Goal: Task Accomplishment & Management: Manage account settings

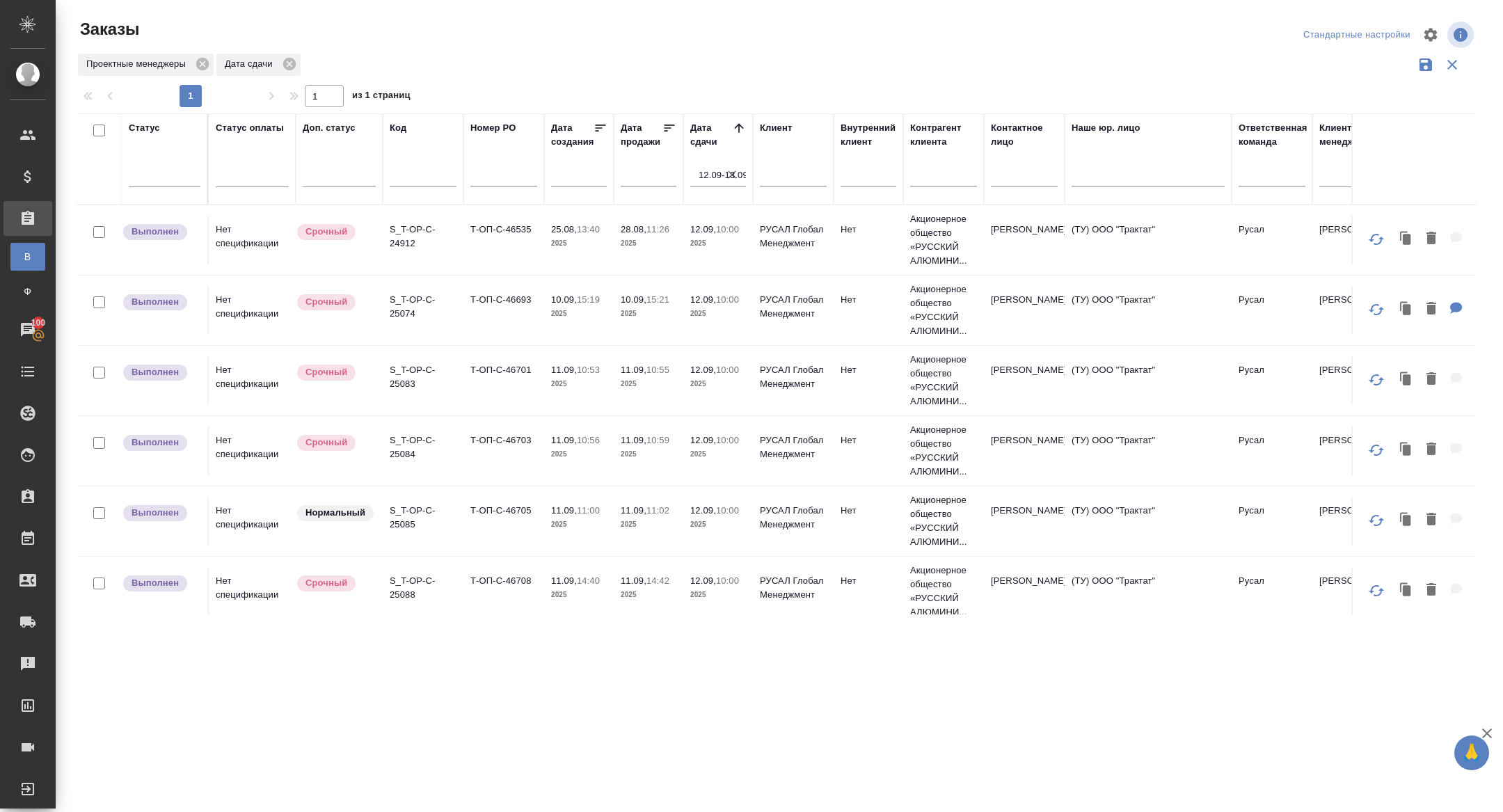
scroll to position [781, 0]
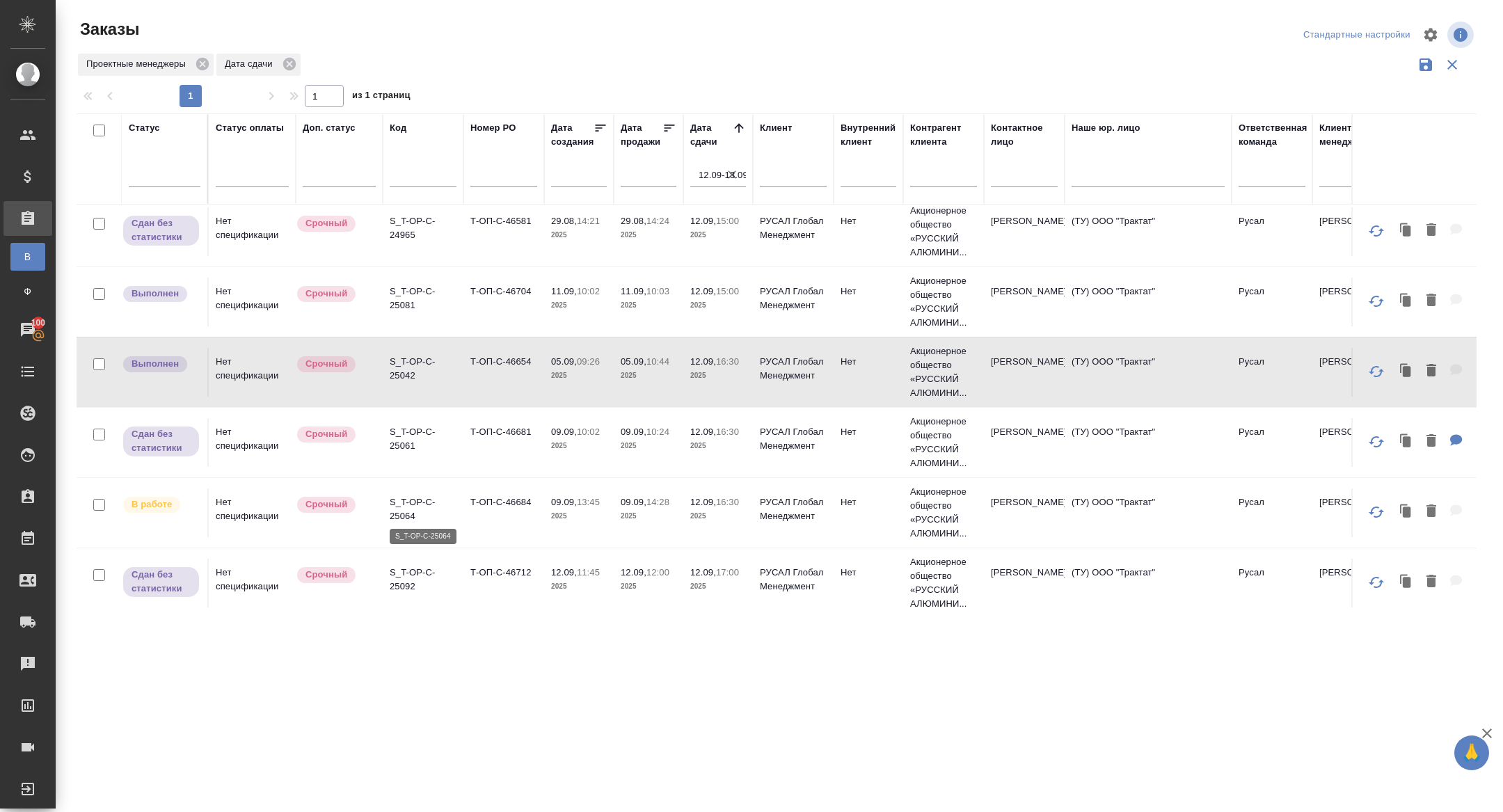
click at [407, 518] on p "S_T-OP-C-25064" at bounding box center [423, 509] width 67 height 28
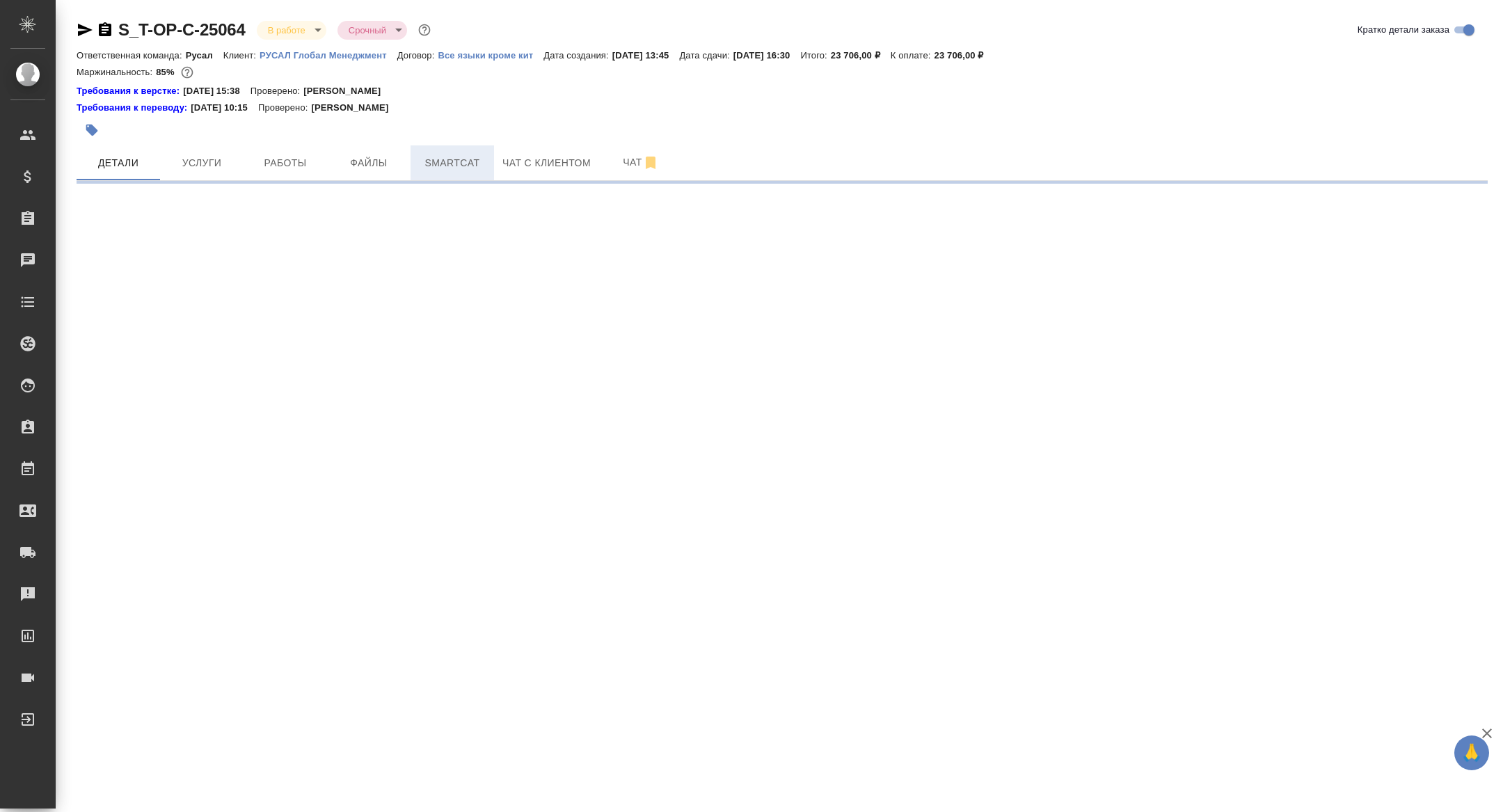
select select "RU"
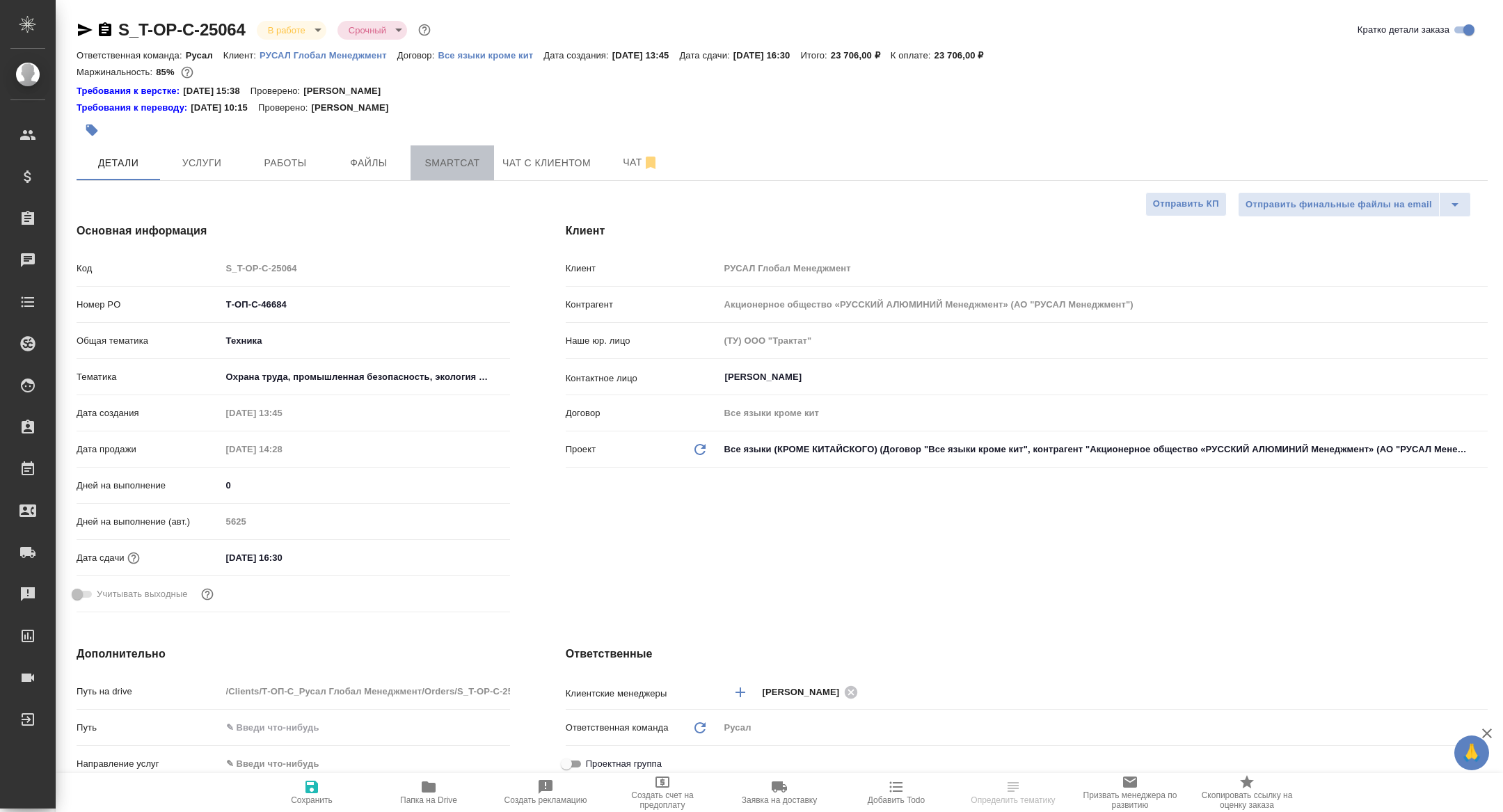
click at [467, 153] on button "Smartcat" at bounding box center [452, 162] width 84 height 34
type textarea "x"
type input "[PERSON_NAME]"
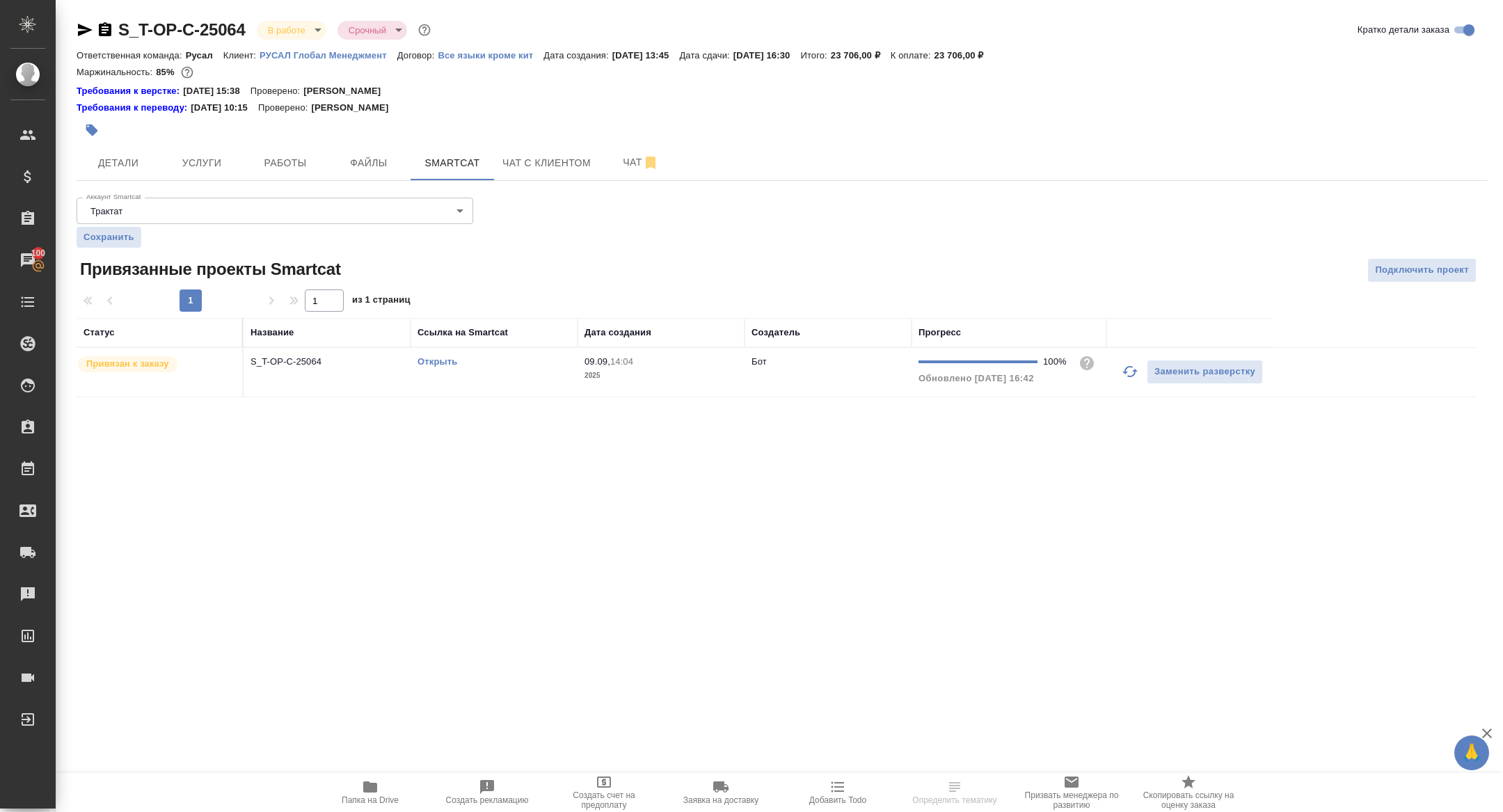
click at [441, 359] on link "Открыть" at bounding box center [438, 361] width 40 height 10
click at [366, 796] on span "Папка на Drive" at bounding box center [370, 801] width 57 height 10
click at [109, 140] on div at bounding box center [547, 130] width 941 height 31
click at [115, 151] on button "Детали" at bounding box center [118, 162] width 84 height 34
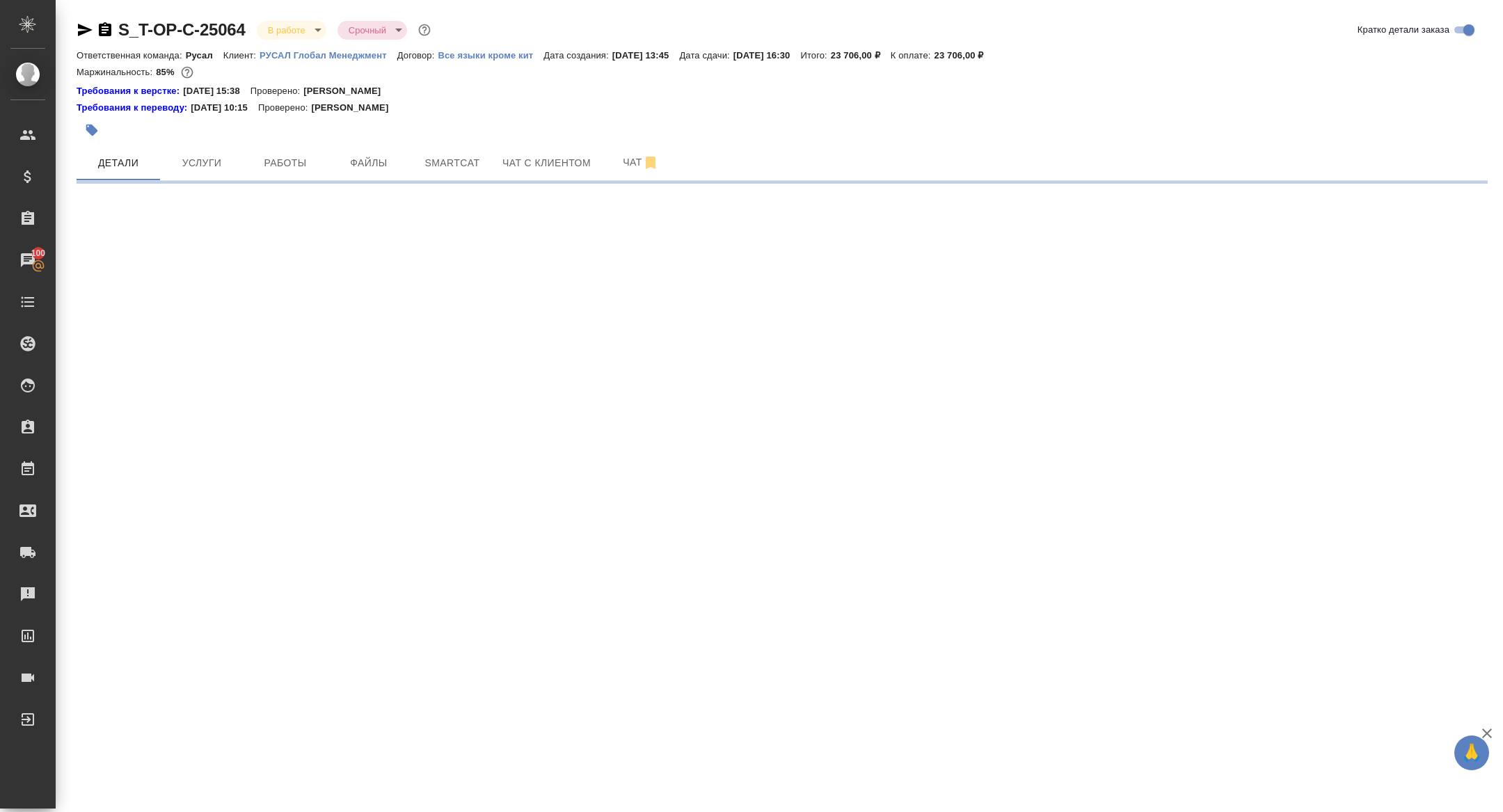
select select "RU"
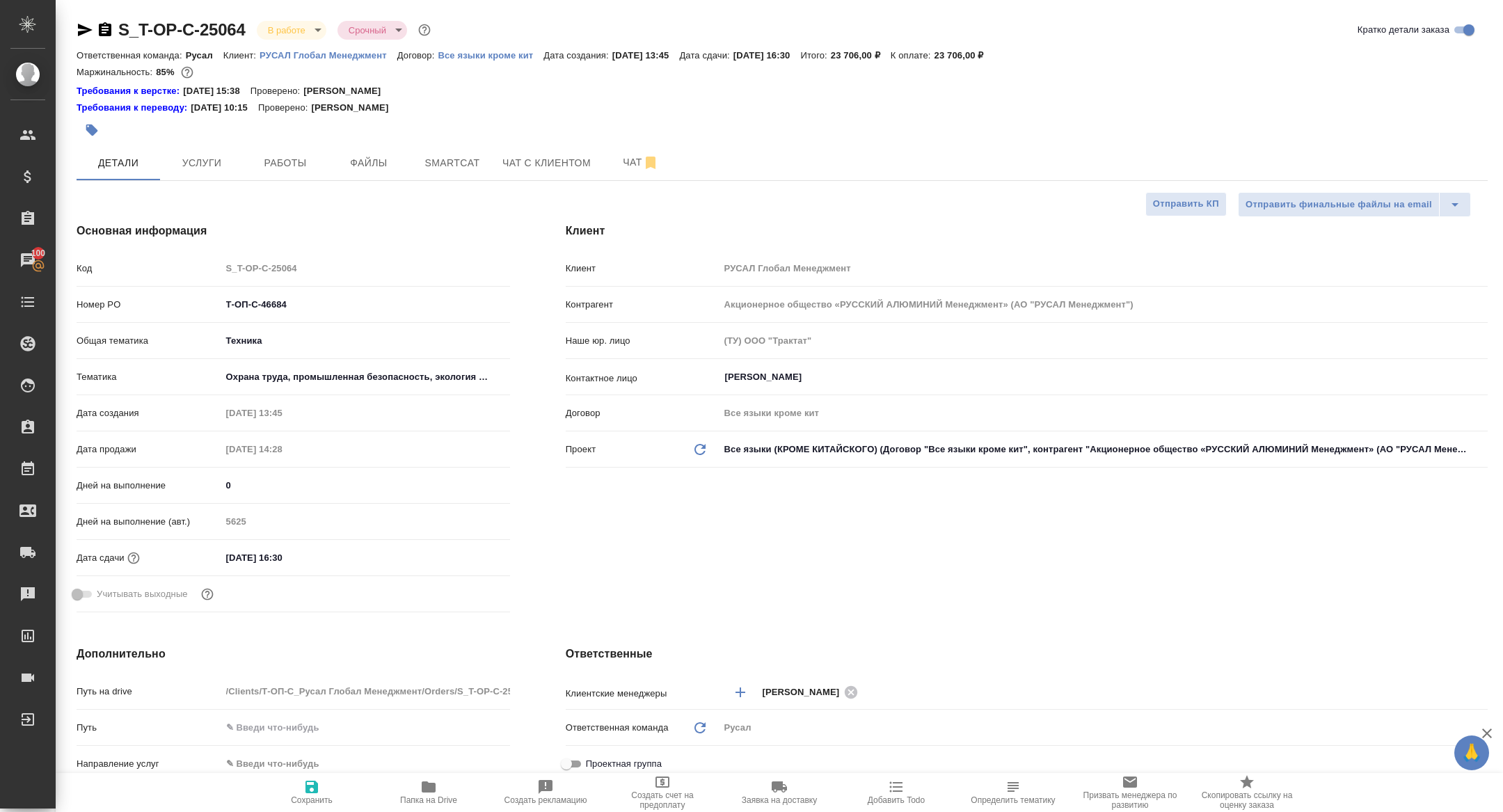
type textarea "x"
drag, startPoint x: 303, startPoint y: 305, endPoint x: 145, endPoint y: 296, distance: 158.3
click at [148, 296] on div "Номер PO Т-ОП-С-46684" at bounding box center [293, 304] width 433 height 25
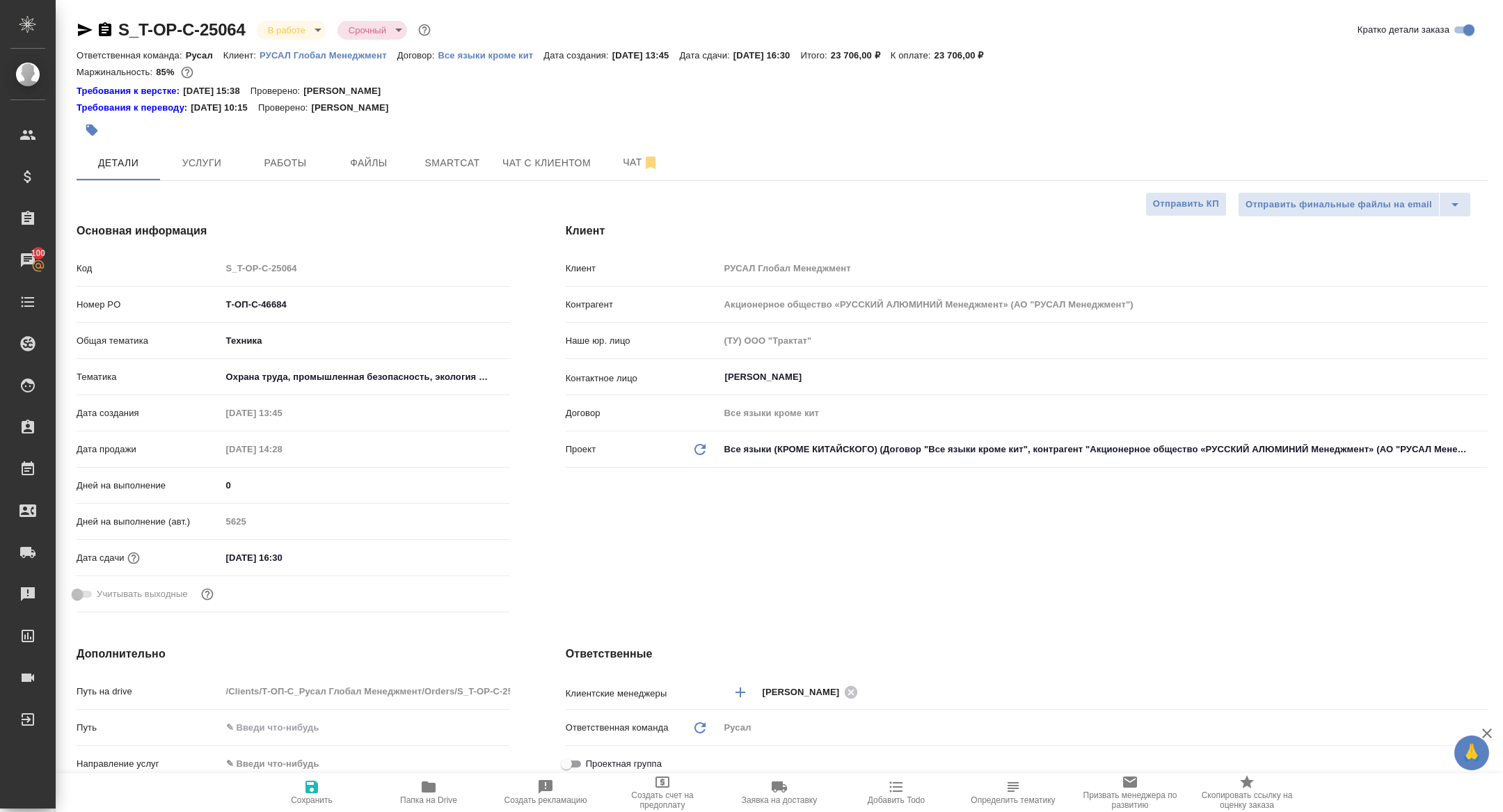
type textarea "x"
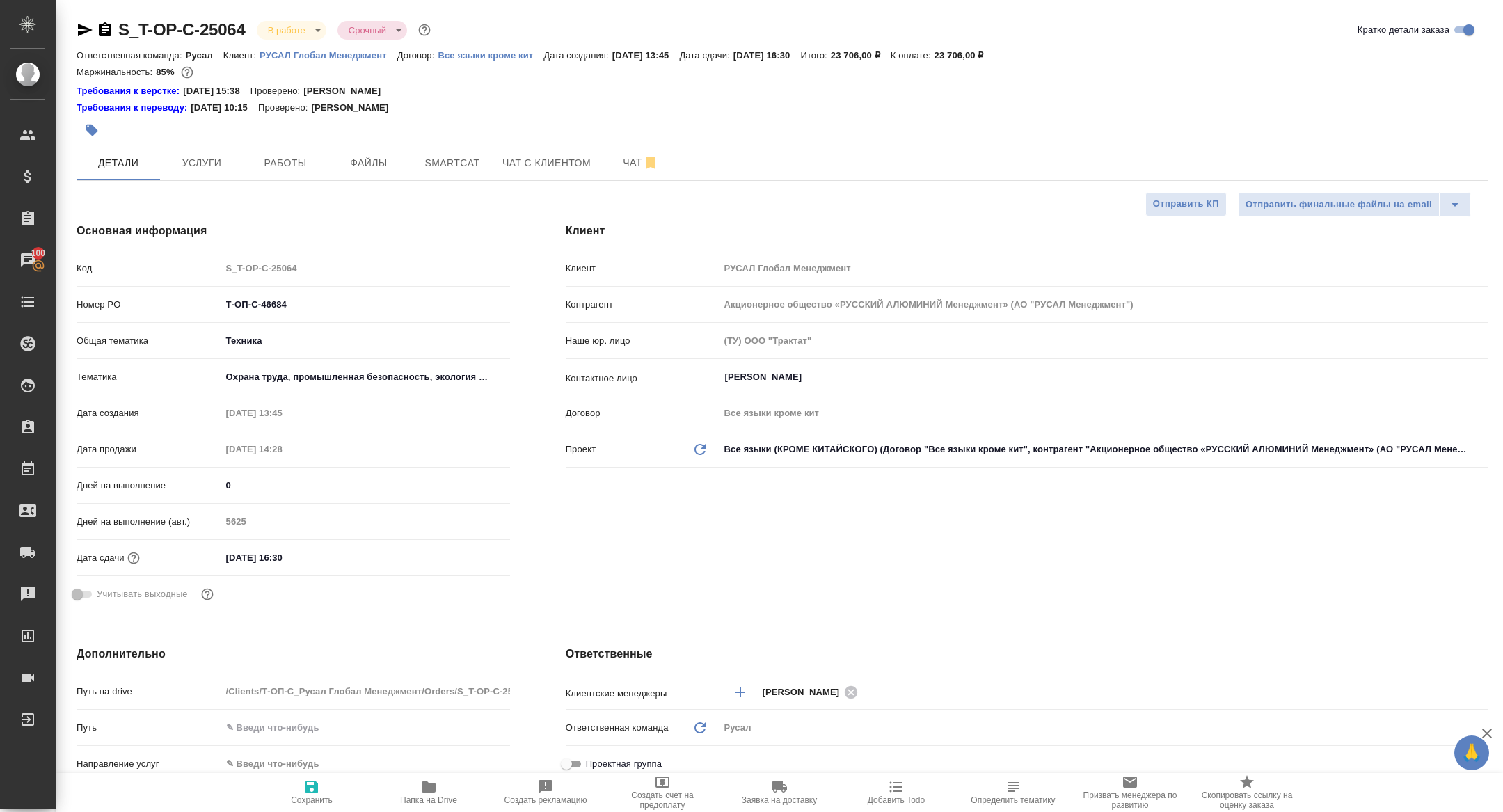
type textarea "x"
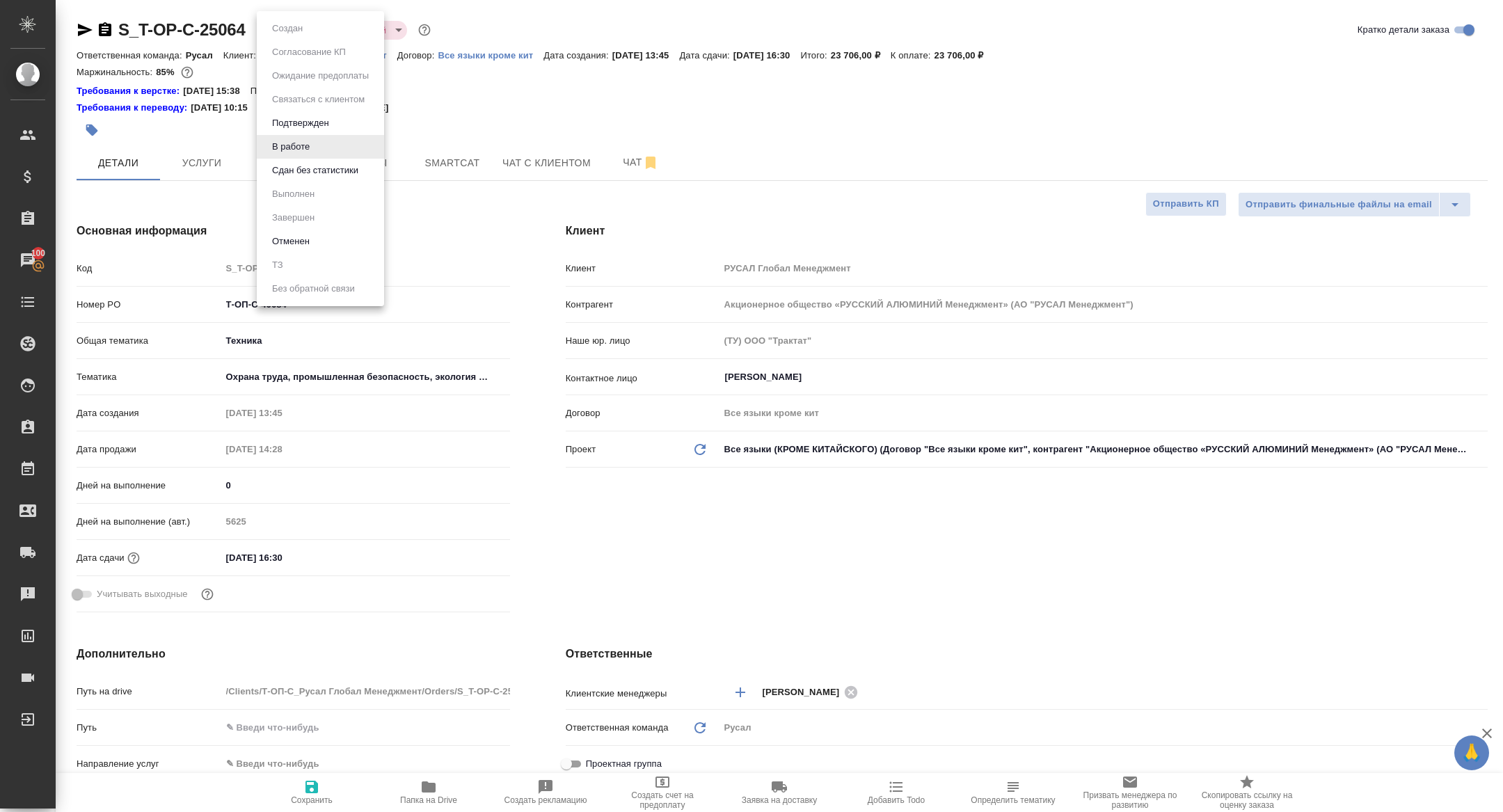
click at [269, 35] on body "🙏 .cls-1 fill:#fff; AWATERA [PERSON_NAME] Спецификации Заказы 100 Чаты Todo Про…" at bounding box center [751, 406] width 1503 height 812
click at [312, 166] on button "Сдан без статистики" at bounding box center [315, 171] width 94 height 15
